Goal: Information Seeking & Learning: Learn about a topic

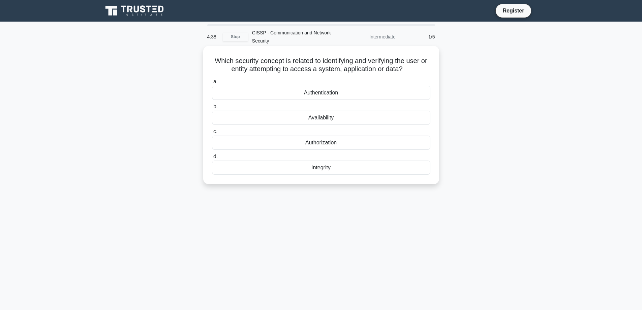
click at [326, 93] on div "Authentication" at bounding box center [321, 93] width 219 height 14
click at [212, 84] on input "a. Authentication" at bounding box center [212, 82] width 0 height 4
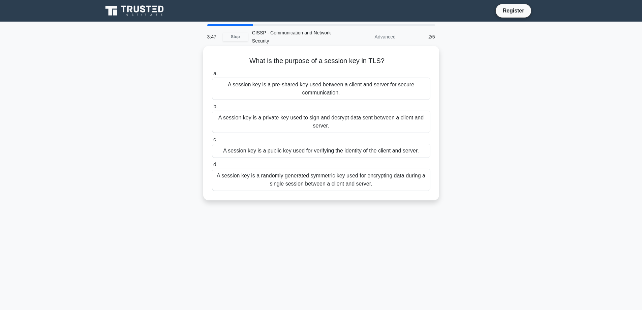
click at [356, 148] on div "A session key is a public key used for verifying the identity of the client and…" at bounding box center [321, 151] width 219 height 14
click at [212, 142] on input "c. A session key is a public key used for verifying the identity of the client …" at bounding box center [212, 140] width 0 height 4
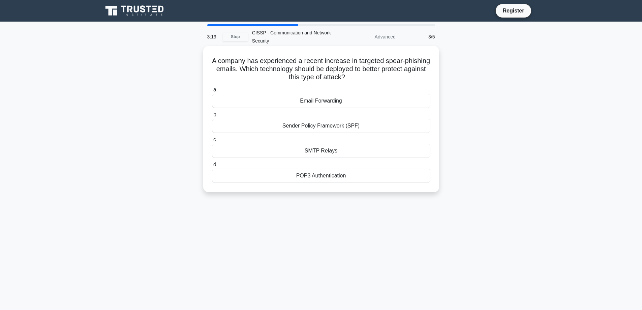
click at [324, 125] on div "Sender Policy Framework (SPF)" at bounding box center [321, 126] width 219 height 14
click at [212, 117] on input "b. Sender Policy Framework (SPF)" at bounding box center [212, 115] width 0 height 4
click at [314, 98] on div "Tokenization" at bounding box center [321, 101] width 219 height 14
click at [212, 92] on input "a. Tokenization" at bounding box center [212, 90] width 0 height 4
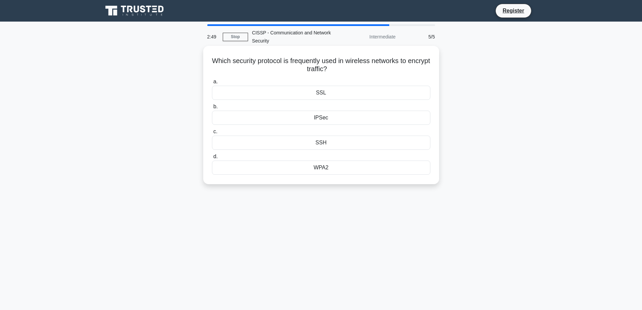
click at [332, 170] on div "WPA2" at bounding box center [321, 168] width 219 height 14
click at [212, 159] on input "d. WPA2" at bounding box center [212, 156] width 0 height 4
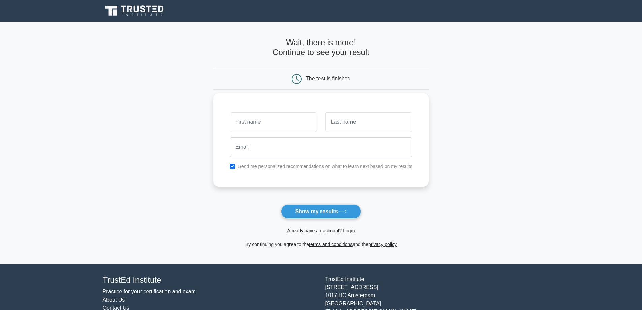
click at [247, 117] on input "text" at bounding box center [273, 122] width 87 height 20
type input "[PERSON_NAME]"
click at [356, 123] on input "text" at bounding box center [368, 122] width 87 height 20
type input "[PERSON_NAME]"
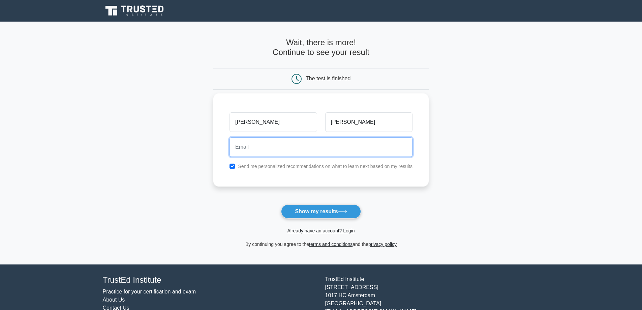
click at [275, 150] on input "email" at bounding box center [321, 147] width 183 height 20
type input "[EMAIL_ADDRESS][DOMAIN_NAME]"
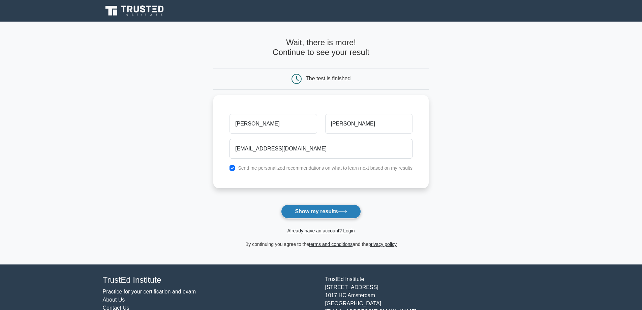
click at [353, 209] on button "Show my results" at bounding box center [321, 211] width 80 height 14
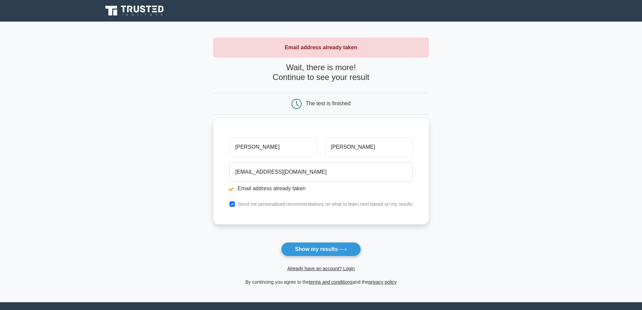
click at [287, 149] on input "[PERSON_NAME]" at bounding box center [273, 147] width 87 height 20
type input "A"
click at [302, 145] on input "text" at bounding box center [273, 147] width 87 height 20
type input "[PERSON_NAME]"
click at [310, 162] on input "[EMAIL_ADDRESS][DOMAIN_NAME]" at bounding box center [321, 172] width 183 height 20
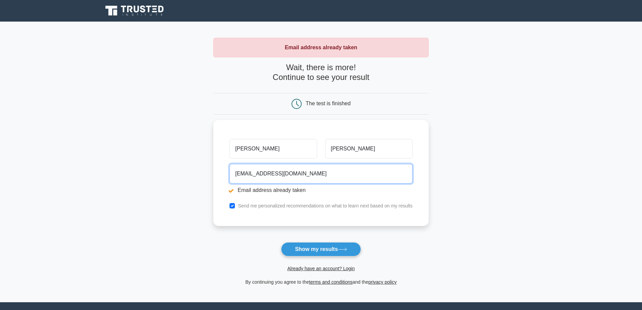
drag, startPoint x: 310, startPoint y: 162, endPoint x: 212, endPoint y: 164, distance: 97.8
click at [212, 164] on main "Email address already taken Wait, there is more! Continue to see your result Th…" at bounding box center [321, 162] width 642 height 281
type input "[DOMAIN_NAME][EMAIL_ADDRESS][DOMAIN_NAME]"
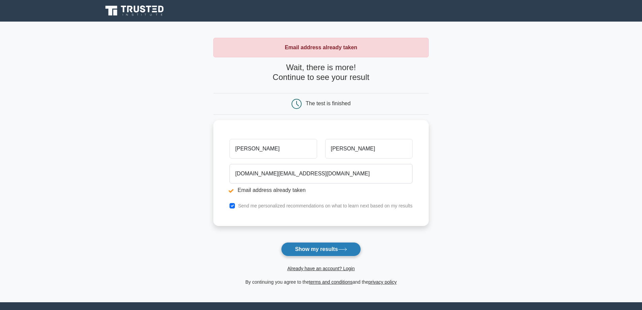
click at [329, 249] on button "Show my results" at bounding box center [321, 249] width 80 height 14
click at [329, 269] on link "Already have an account? Login" at bounding box center [320, 268] width 67 height 5
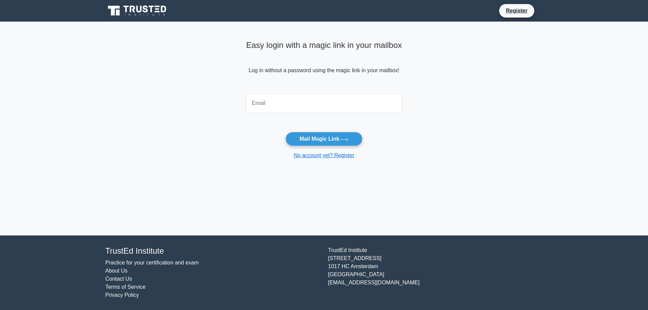
click at [280, 94] on input "email" at bounding box center [324, 103] width 156 height 20
drag, startPoint x: 316, startPoint y: 107, endPoint x: 184, endPoint y: 106, distance: 132.2
click at [184, 106] on main "Easy login with a magic link in your mailbox Log in without a password using th…" at bounding box center [324, 129] width 648 height 214
type input "[EMAIL_ADDRESS][DOMAIN_NAME]"
click at [333, 137] on button "Mail Magic Link" at bounding box center [323, 139] width 77 height 14
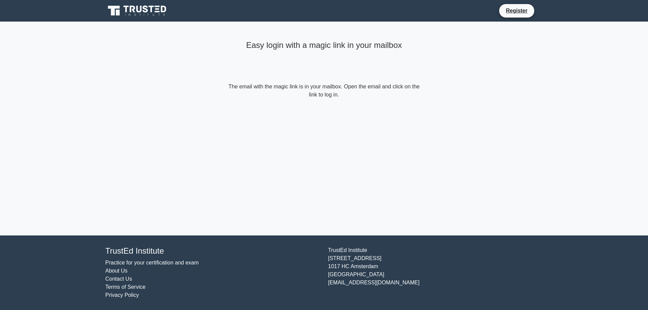
click at [332, 97] on form "The email with the magic link is in your mailbox. Open the email and click on t…" at bounding box center [324, 91] width 194 height 16
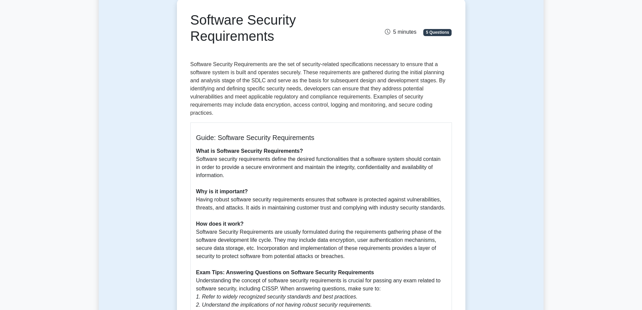
scroll to position [101, 0]
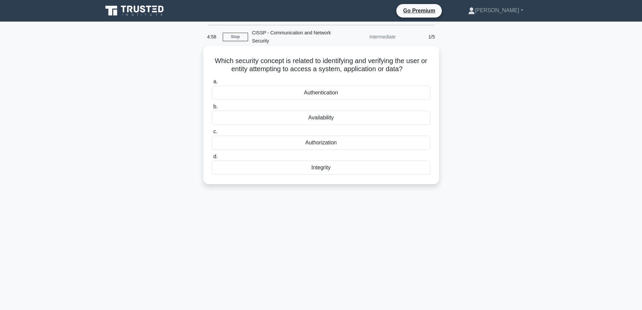
click at [344, 95] on div "Authentication" at bounding box center [321, 93] width 219 height 14
click at [212, 84] on input "a. Authentication" at bounding box center [212, 82] width 0 height 4
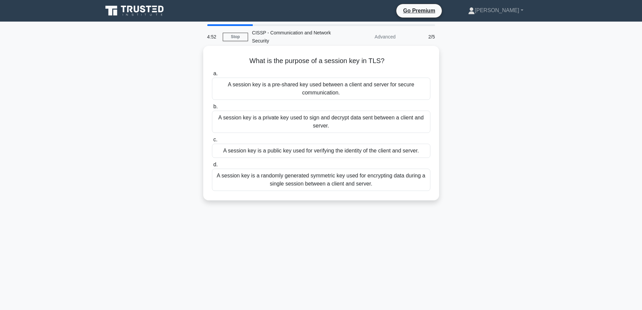
click at [339, 127] on div "A session key is a private key used to sign and decrypt data sent between a cli…" at bounding box center [321, 122] width 219 height 22
click at [212, 109] on input "b. A session key is a private key used to sign and decrypt data sent between a …" at bounding box center [212, 107] width 0 height 4
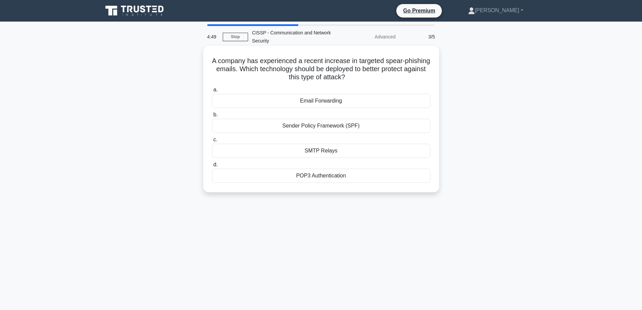
click at [332, 128] on div "Sender Policy Framework (SPF)" at bounding box center [321, 126] width 219 height 14
click at [212, 117] on input "b. Sender Policy Framework (SPF)" at bounding box center [212, 115] width 0 height 4
click at [341, 98] on div "Tokenization" at bounding box center [321, 101] width 219 height 14
click at [212, 92] on input "a. Tokenization" at bounding box center [212, 90] width 0 height 4
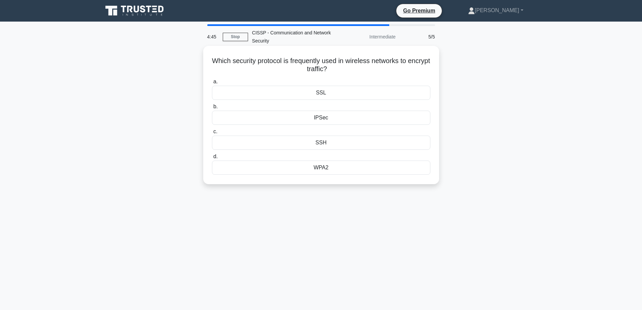
click at [335, 116] on div "IPSec" at bounding box center [321, 118] width 219 height 14
click at [212, 109] on input "b. IPSec" at bounding box center [212, 107] width 0 height 4
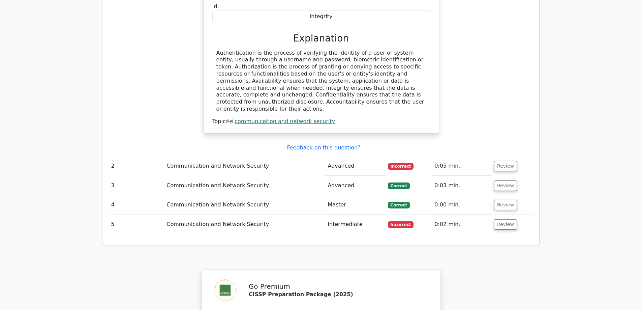
scroll to position [675, 0]
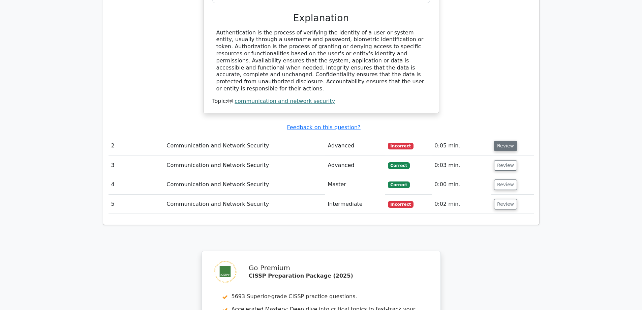
click at [504, 141] on button "Review" at bounding box center [505, 146] width 23 height 10
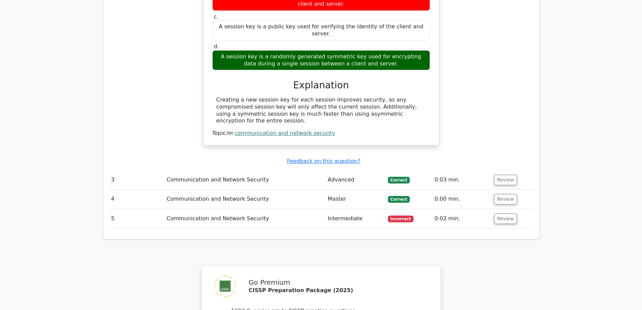
scroll to position [911, 0]
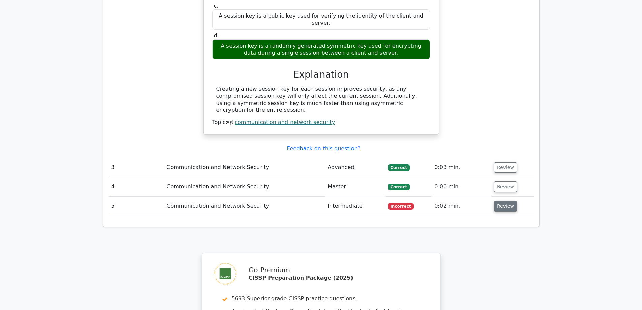
click at [503, 201] on button "Review" at bounding box center [505, 206] width 23 height 10
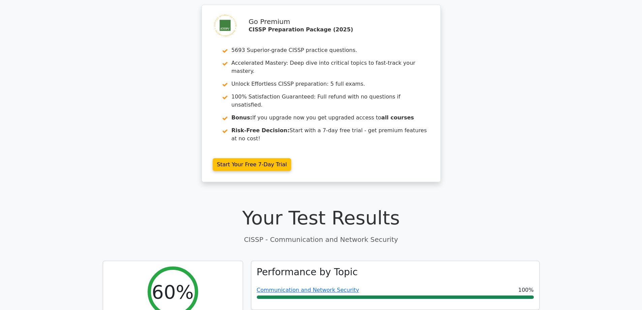
scroll to position [0, 0]
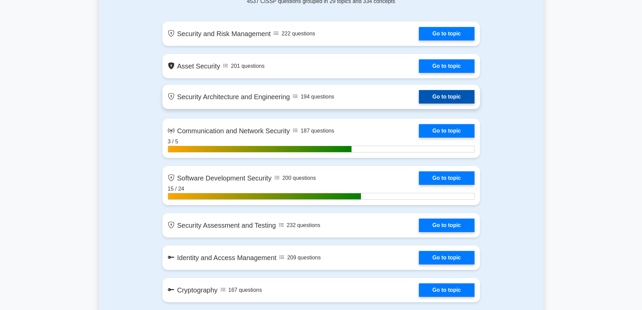
scroll to position [472, 0]
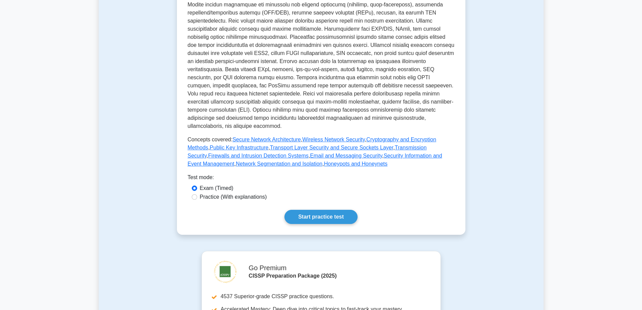
scroll to position [202, 0]
